Goal: Task Accomplishment & Management: Manage account settings

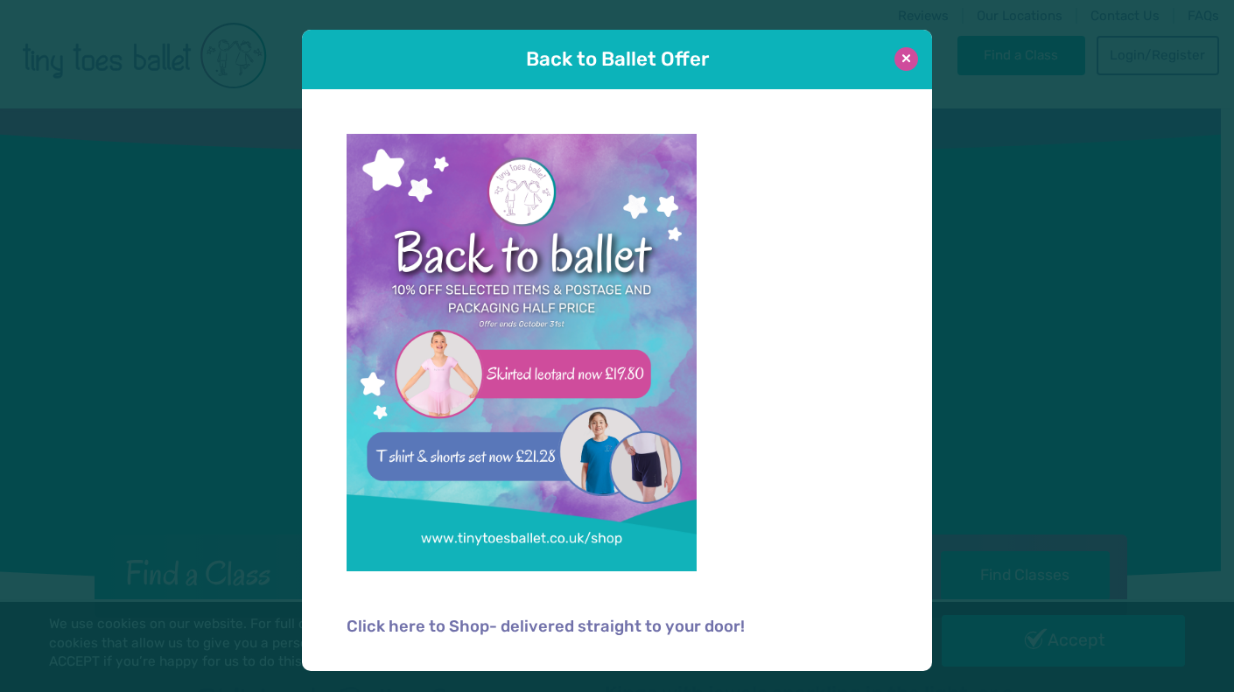
click at [895, 61] on button at bounding box center [907, 59] width 24 height 24
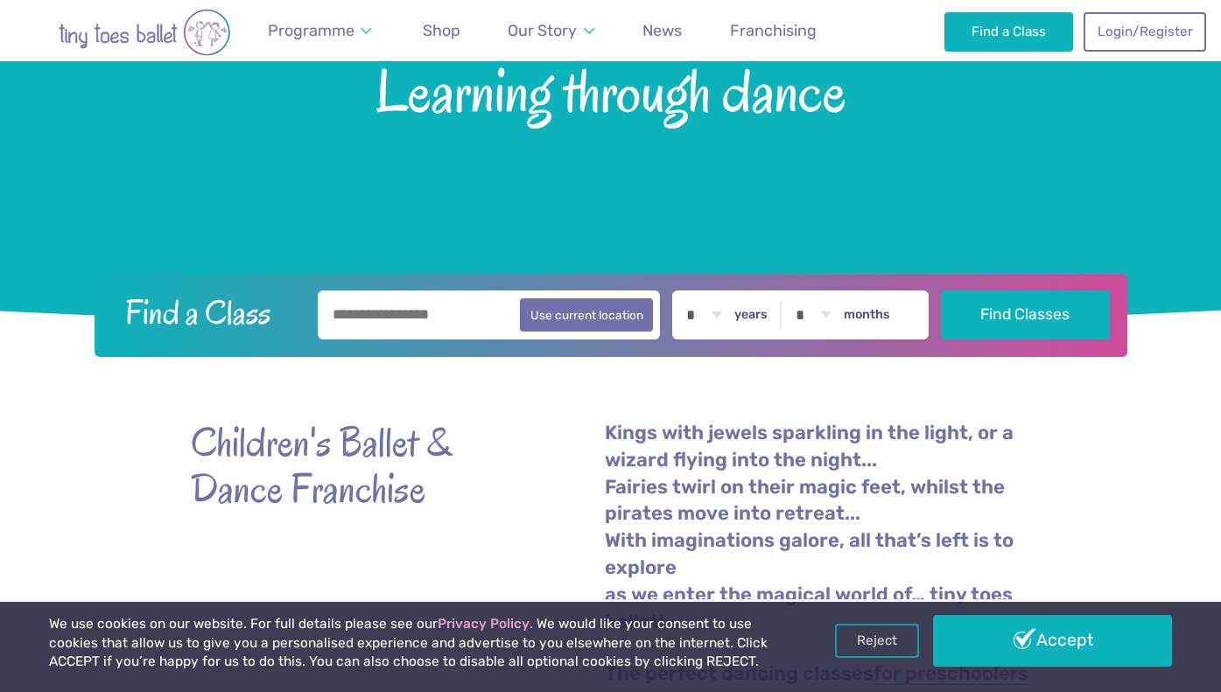
scroll to position [275, 0]
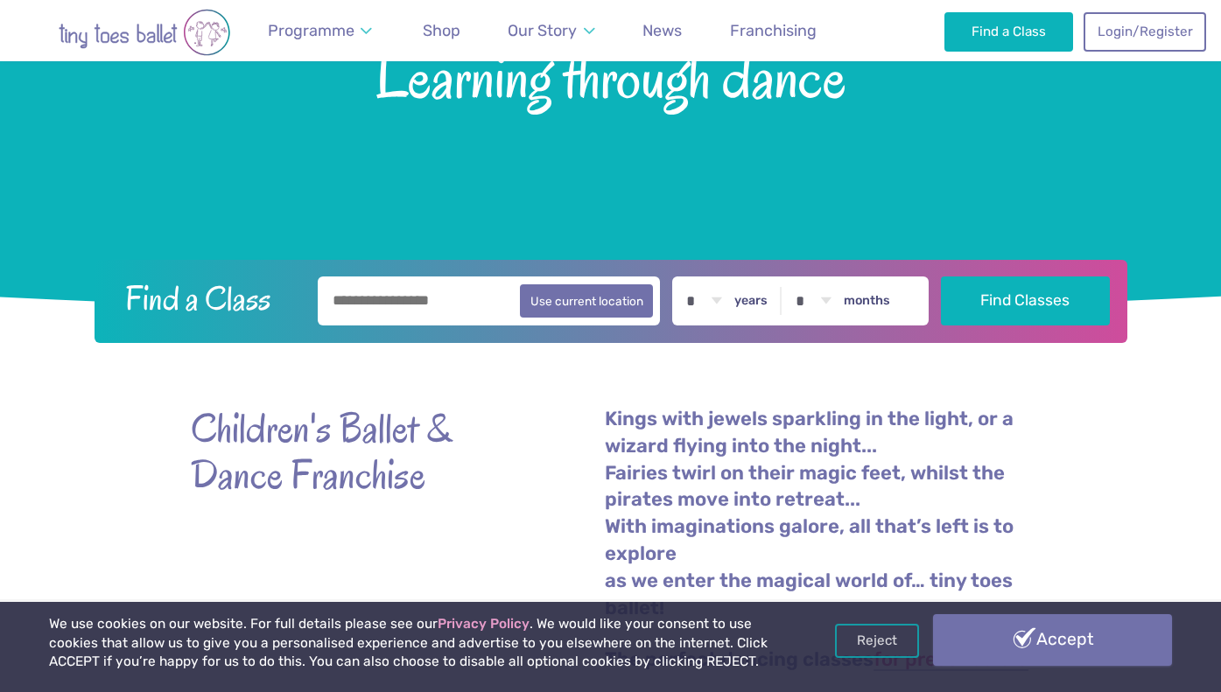
click at [1019, 643] on link "Accept" at bounding box center [1052, 639] width 239 height 51
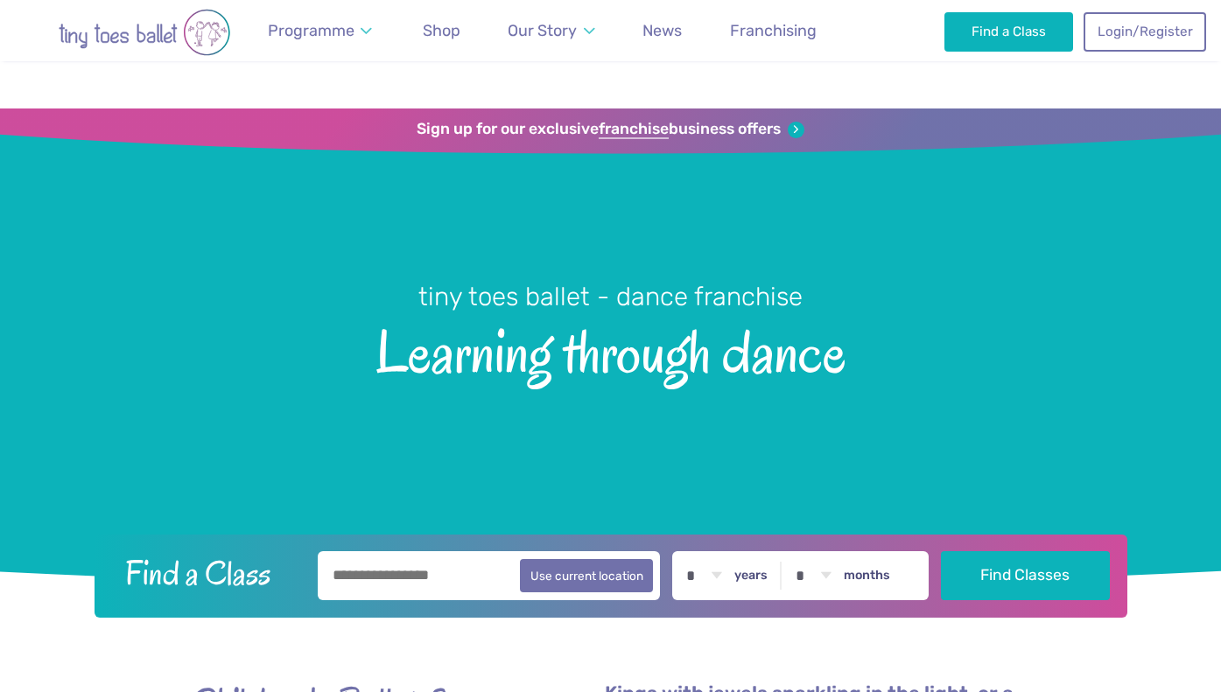
scroll to position [275, 0]
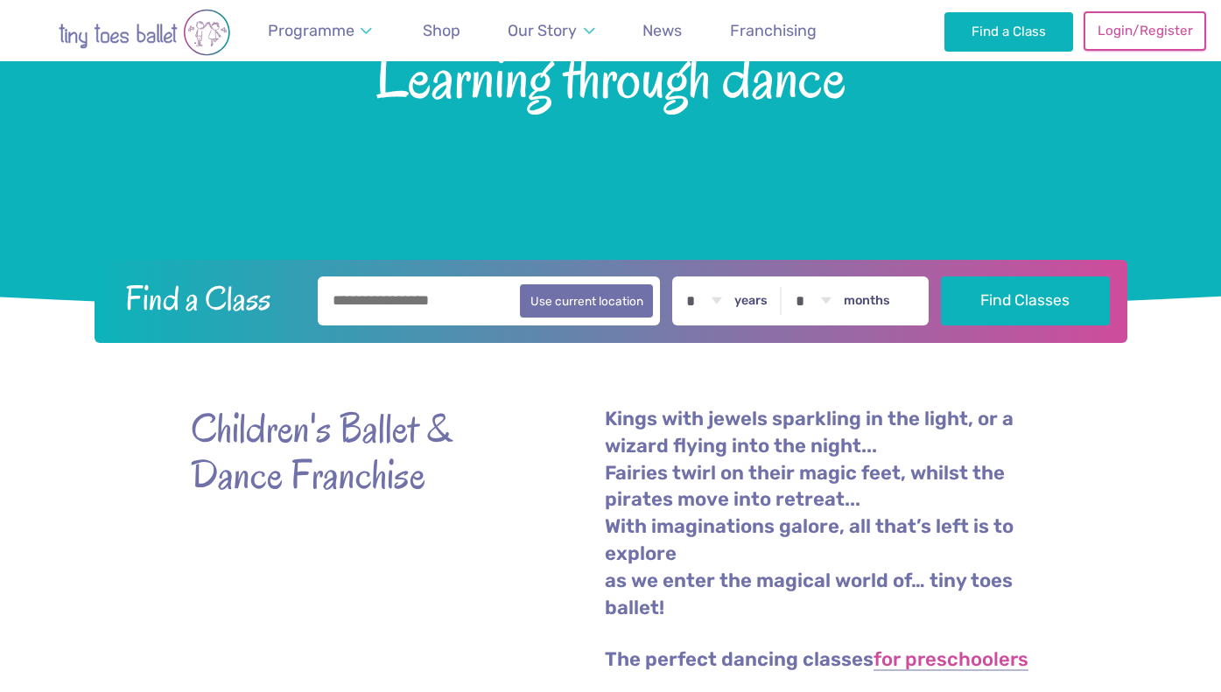
click at [1156, 37] on link "Login/Register" at bounding box center [1145, 30] width 123 height 39
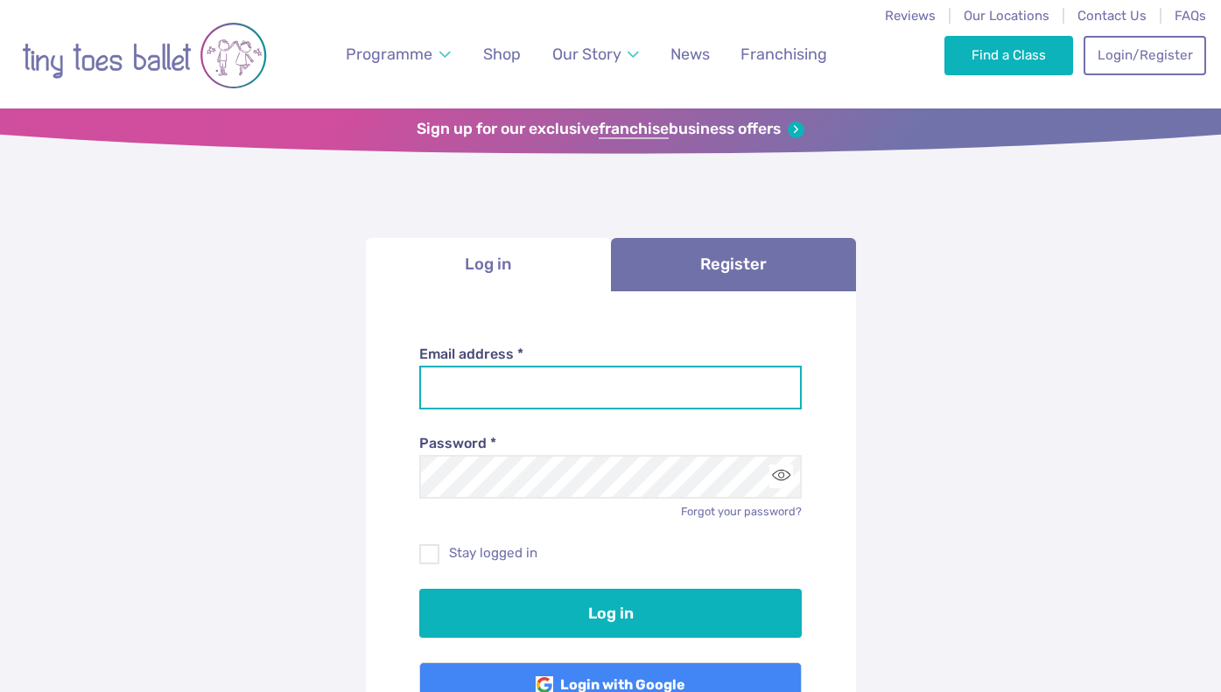
click at [503, 390] on input "Email address *" at bounding box center [610, 388] width 382 height 44
type input "**********"
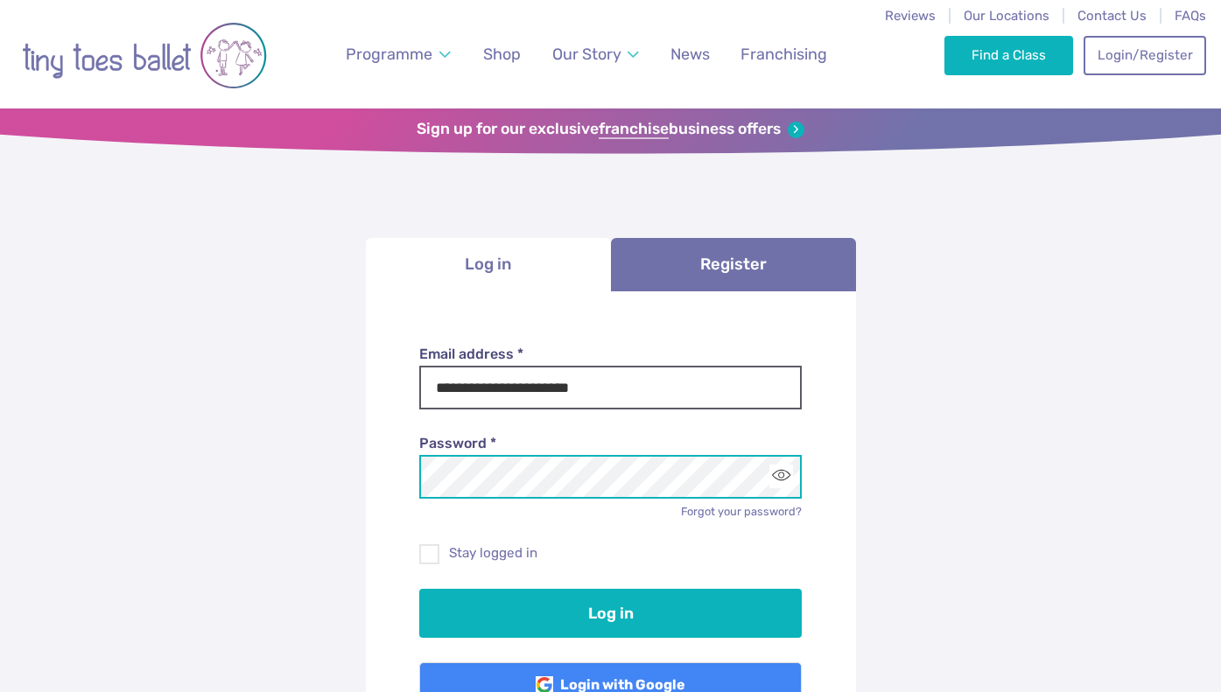
click at [419, 589] on button "Log in" at bounding box center [610, 613] width 382 height 49
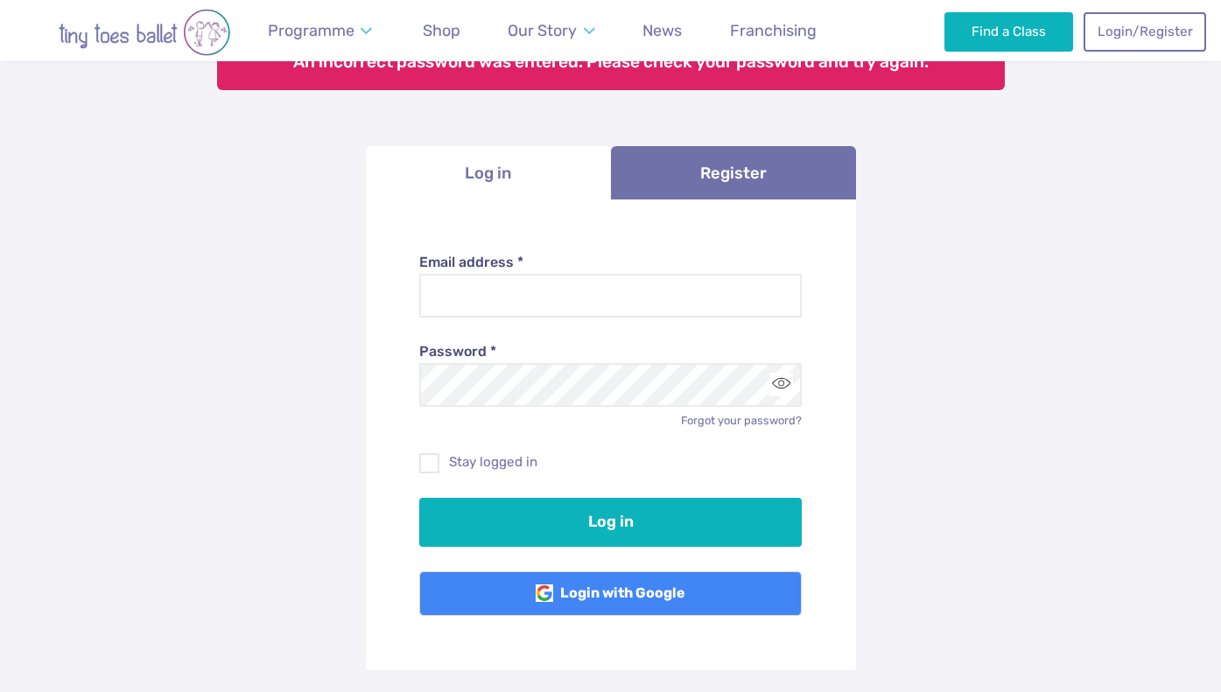
scroll to position [200, 0]
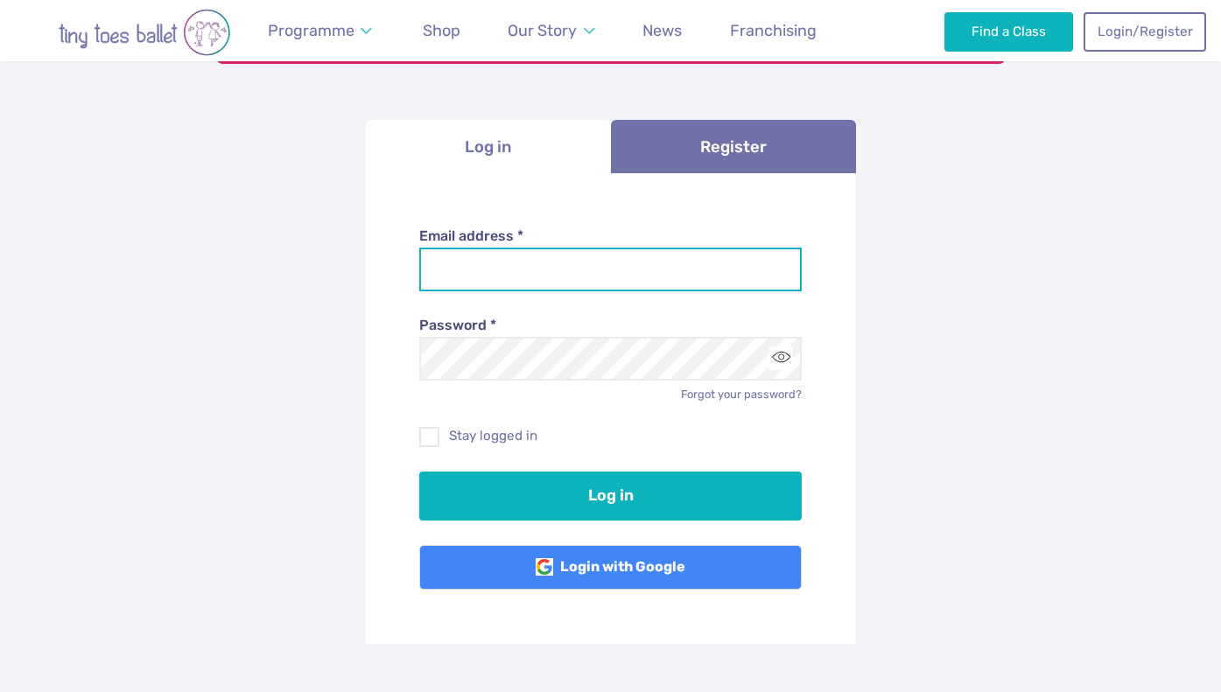
click at [495, 272] on input "Email address *" at bounding box center [610, 270] width 382 height 44
type input "**********"
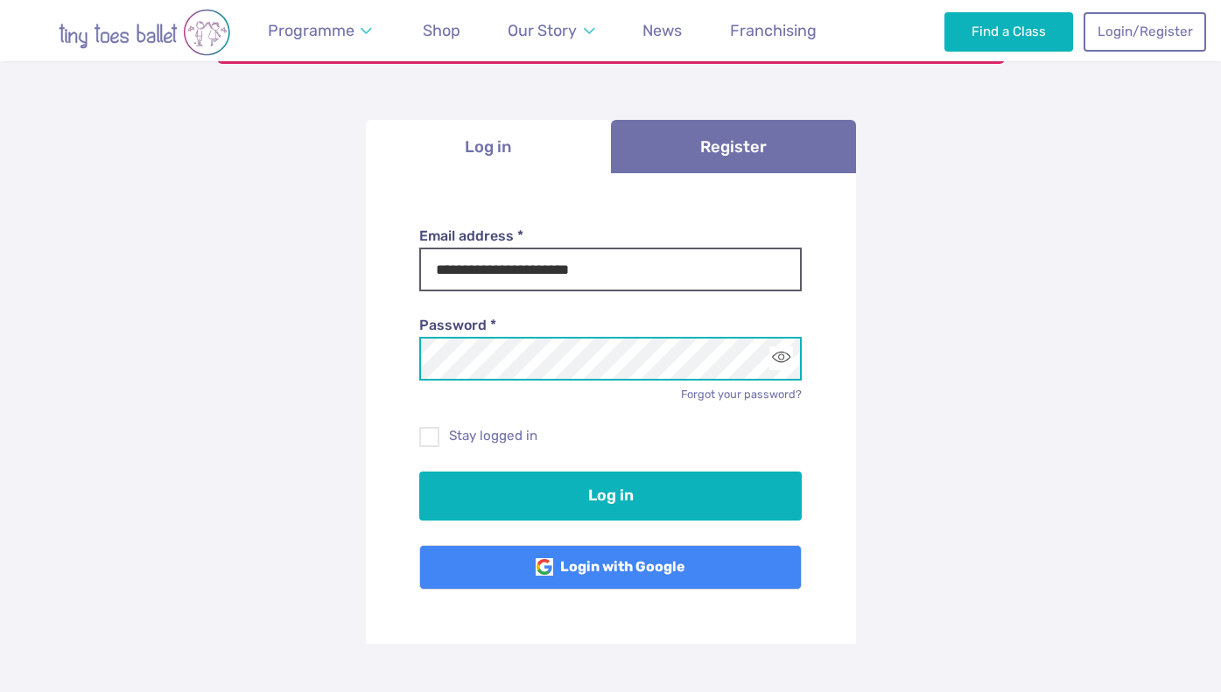
click at [419, 472] on button "Log in" at bounding box center [610, 496] width 382 height 49
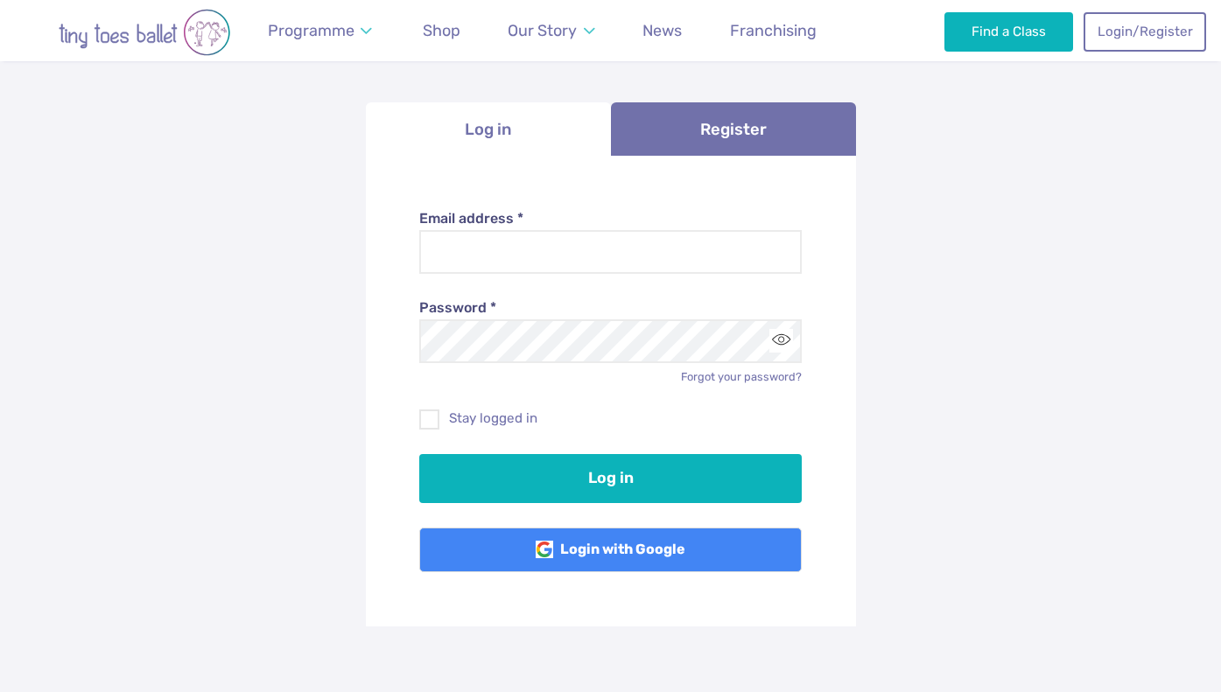
scroll to position [247, 0]
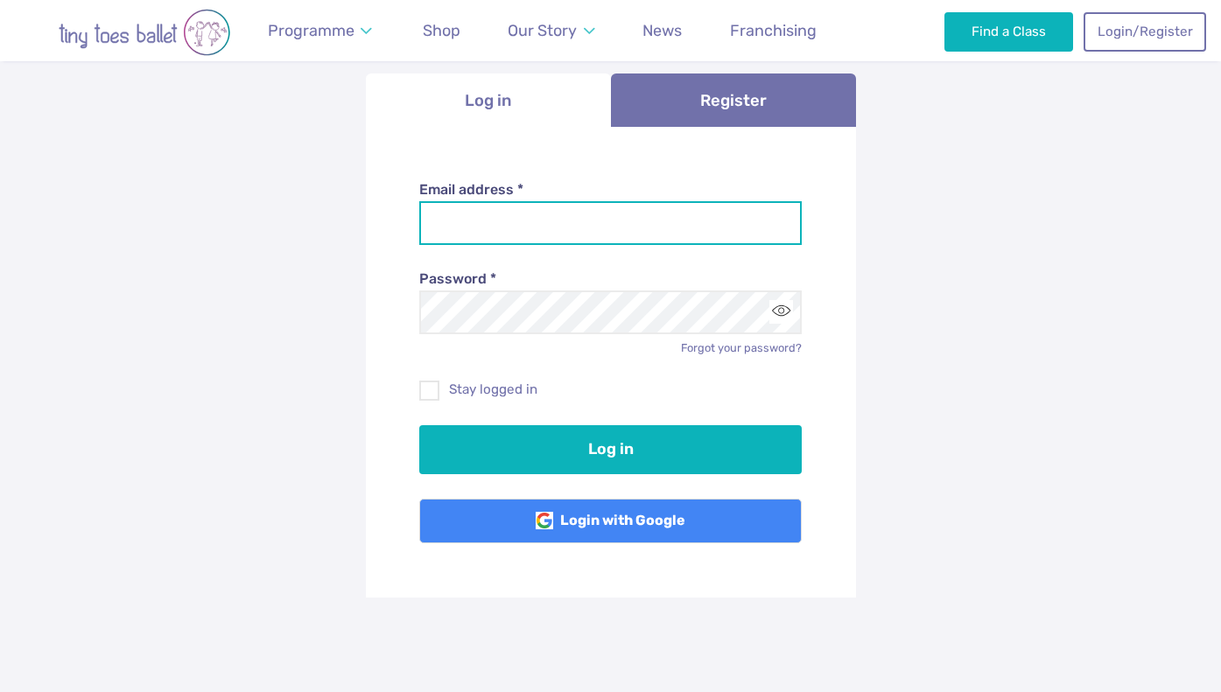
click at [636, 232] on input "Email address *" at bounding box center [610, 223] width 382 height 44
type input "**********"
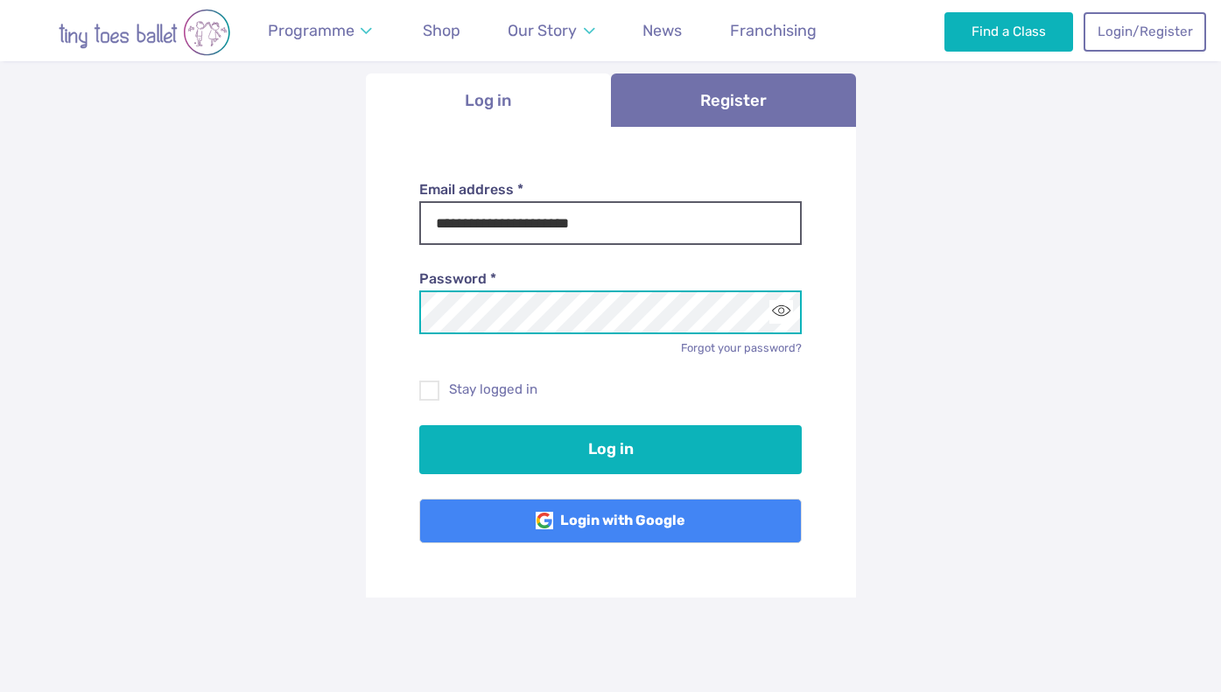
click at [419, 425] on button "Log in" at bounding box center [610, 449] width 382 height 49
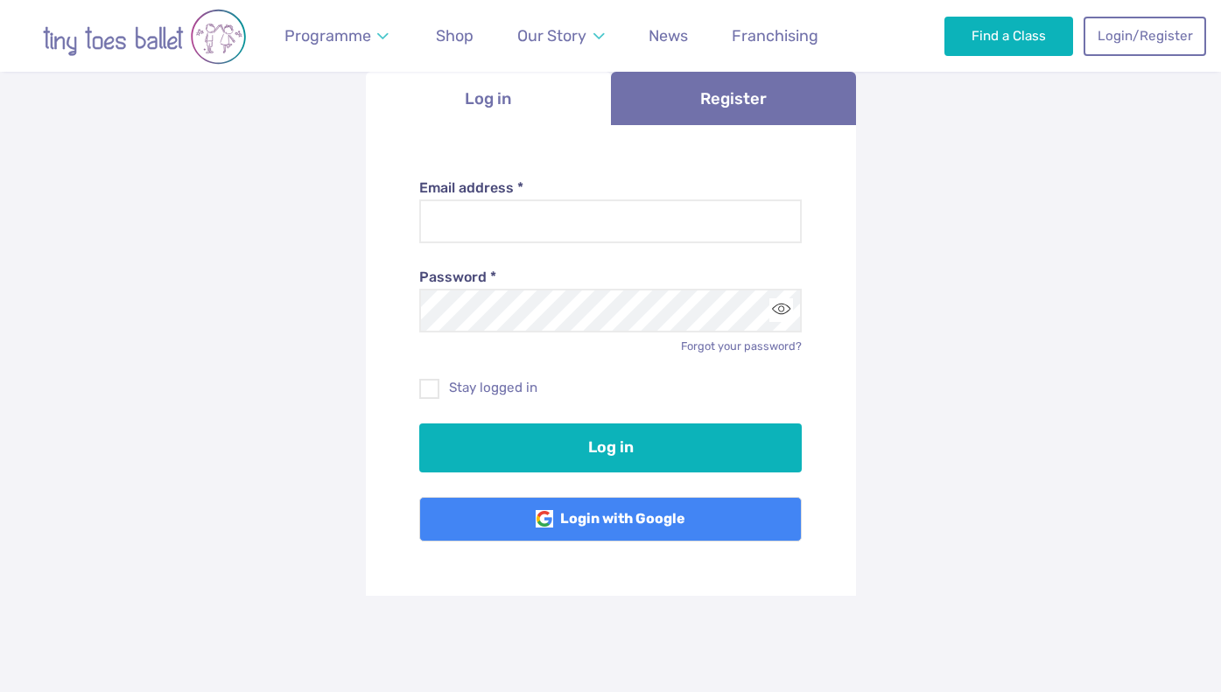
scroll to position [256, 0]
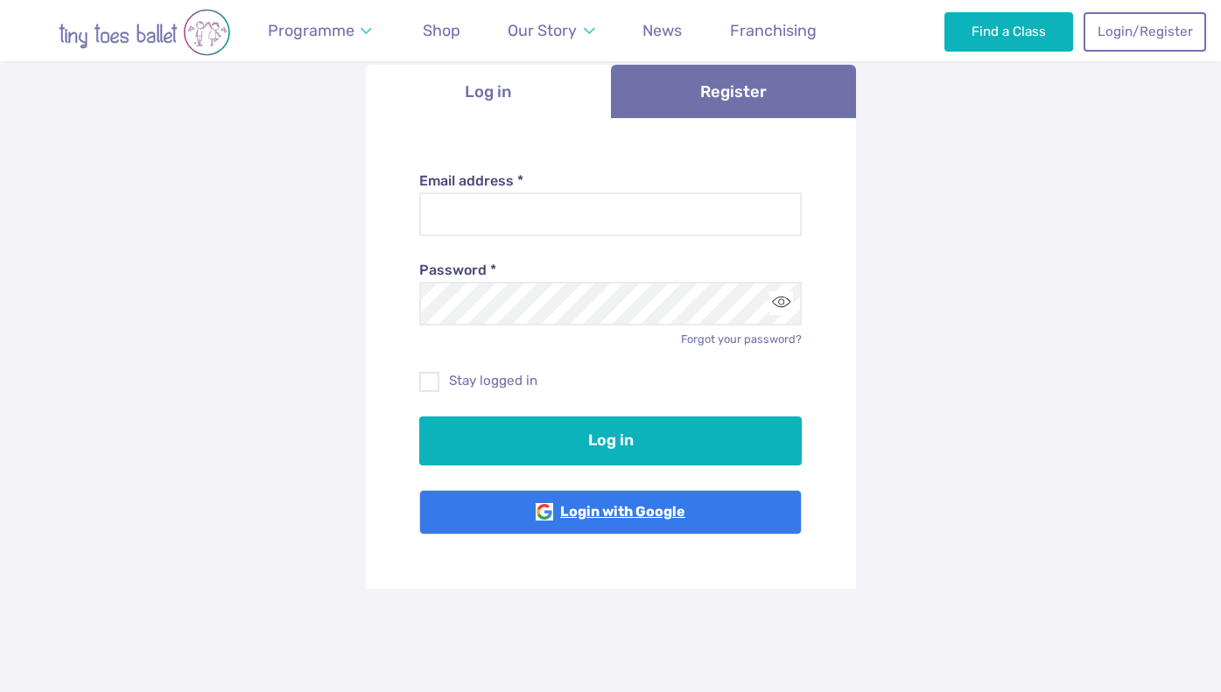
click at [649, 512] on link "Login with Google" at bounding box center [610, 513] width 382 height 46
